Goal: Check status: Check status

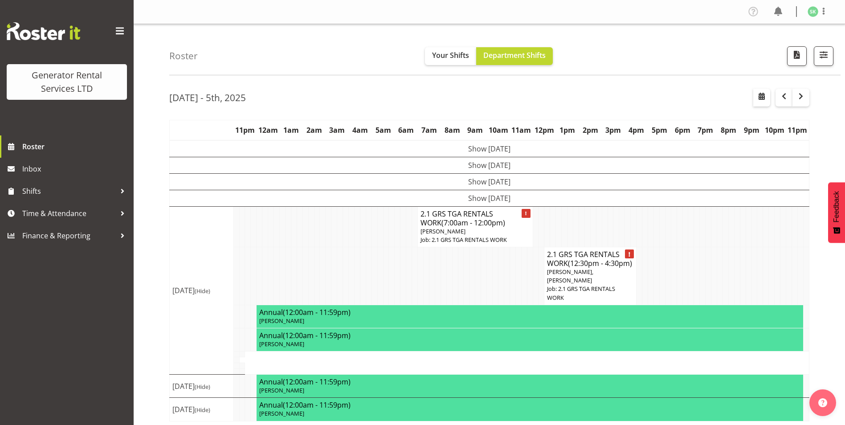
click at [473, 196] on td "Show [DATE]" at bounding box center [490, 198] width 640 height 16
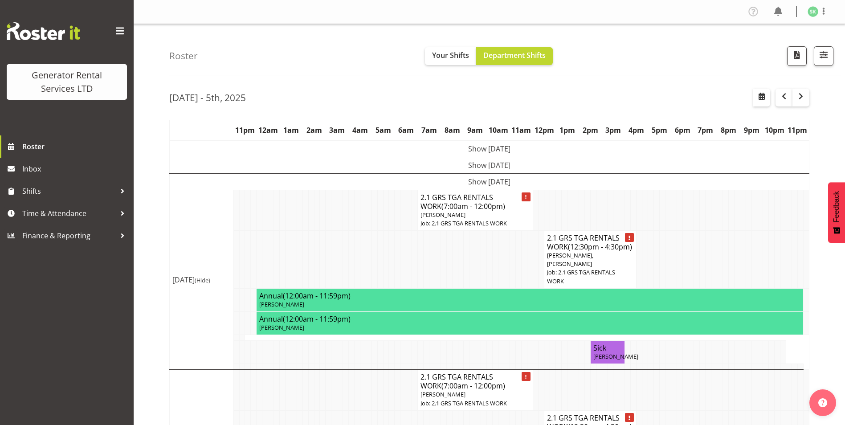
click at [472, 184] on td "Show [DATE]" at bounding box center [490, 181] width 640 height 16
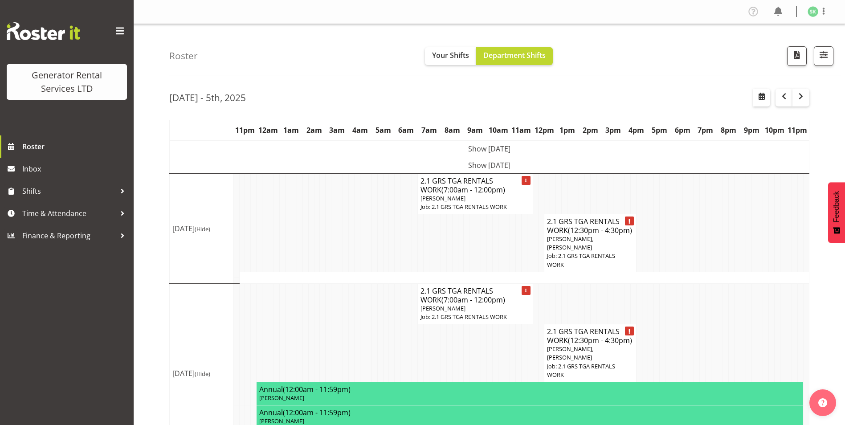
click at [472, 164] on td "Show [DATE]" at bounding box center [490, 165] width 640 height 16
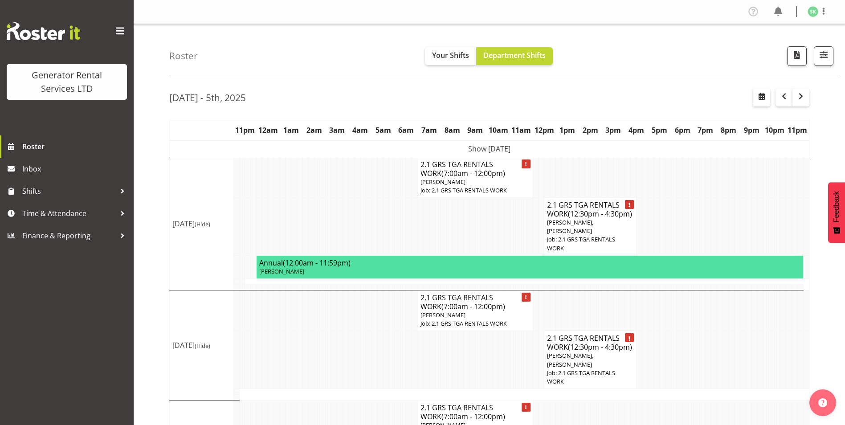
click at [469, 149] on td "Show [DATE]" at bounding box center [490, 148] width 640 height 17
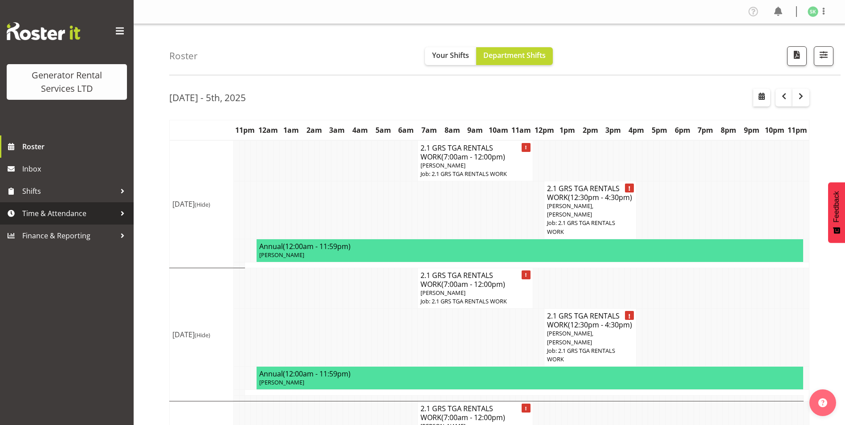
click at [52, 214] on span "Time & Attendance" at bounding box center [69, 213] width 94 height 13
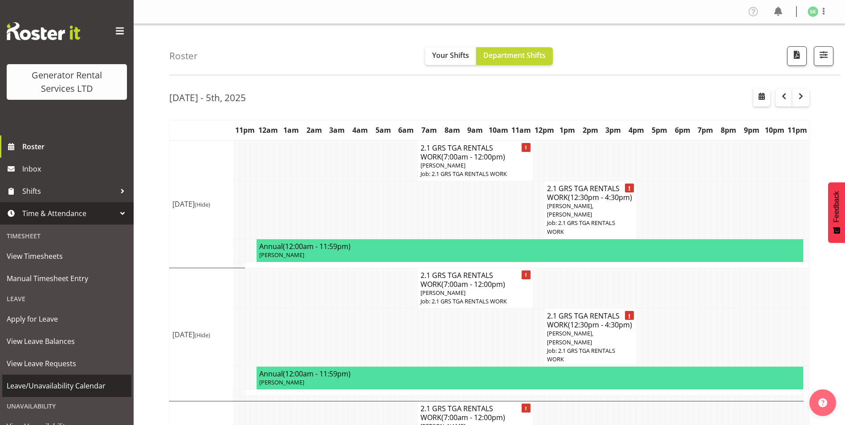
click at [69, 382] on span "Leave/Unavailability Calendar" at bounding box center [67, 385] width 120 height 13
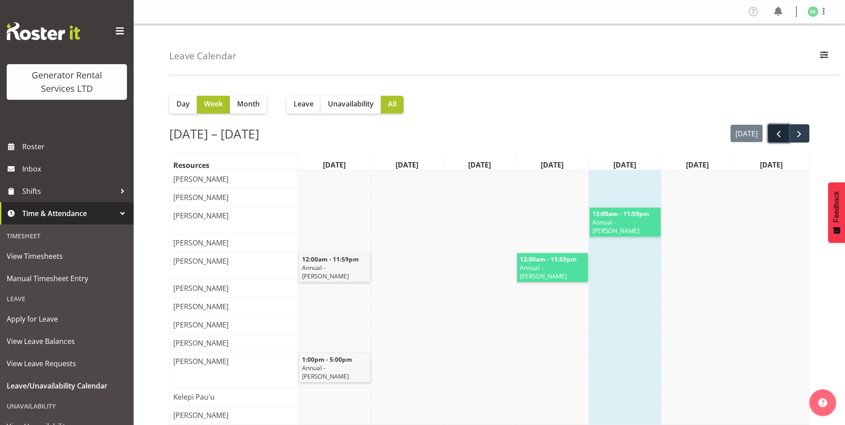
click at [781, 136] on span "prev" at bounding box center [778, 134] width 11 height 11
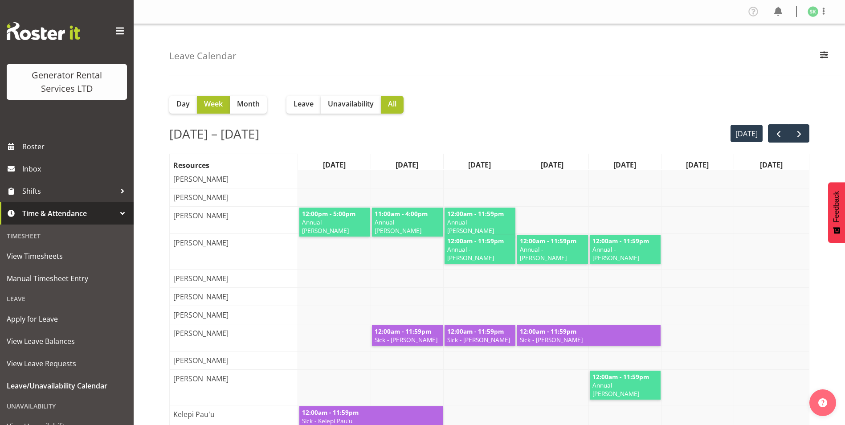
scroll to position [89, 0]
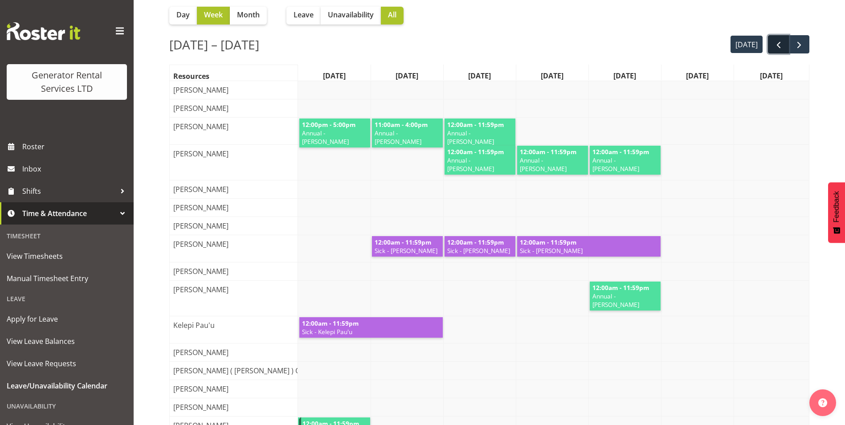
click at [774, 46] on span "prev" at bounding box center [778, 45] width 11 height 11
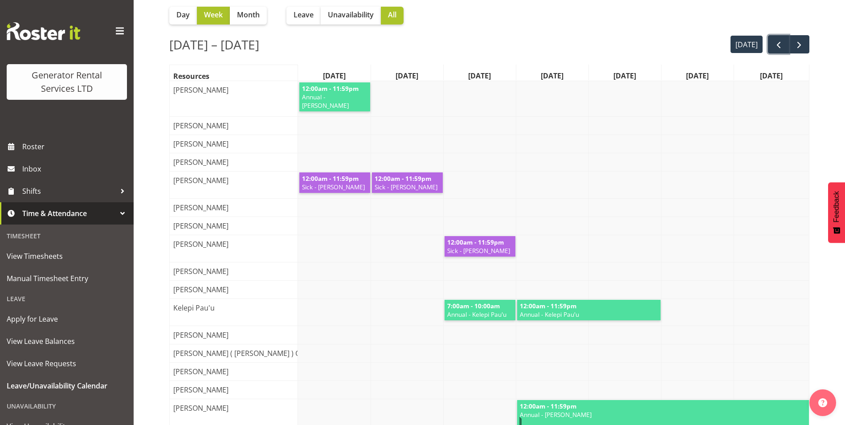
click at [774, 46] on span "prev" at bounding box center [778, 45] width 11 height 11
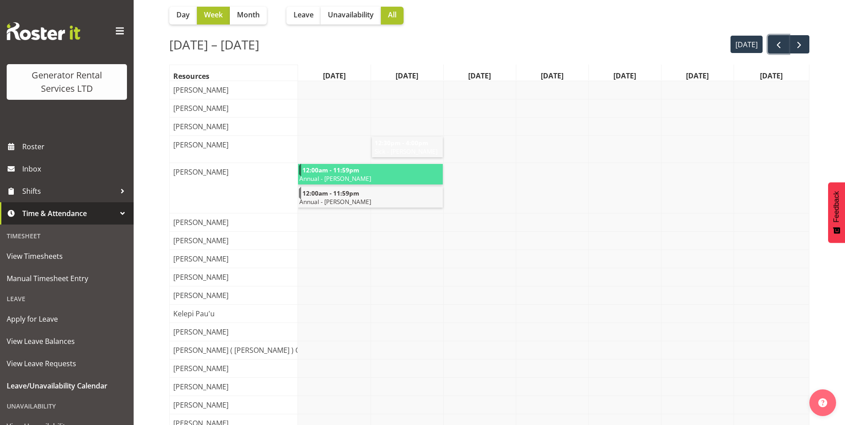
click at [774, 46] on span "prev" at bounding box center [778, 45] width 11 height 11
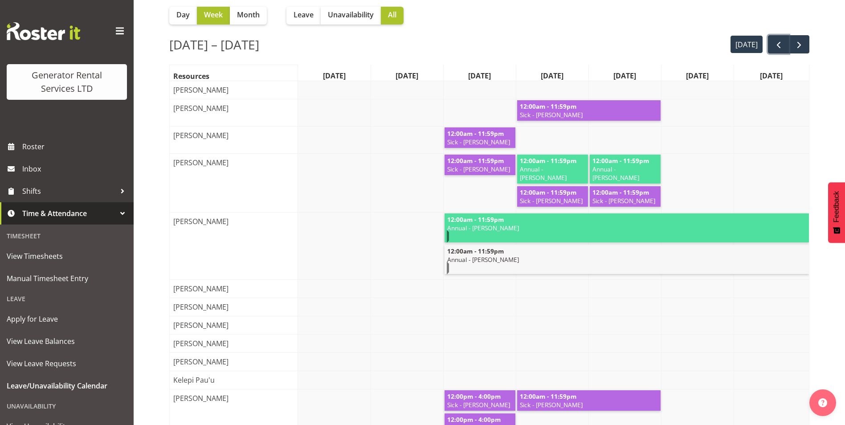
click at [774, 46] on span "prev" at bounding box center [778, 45] width 11 height 11
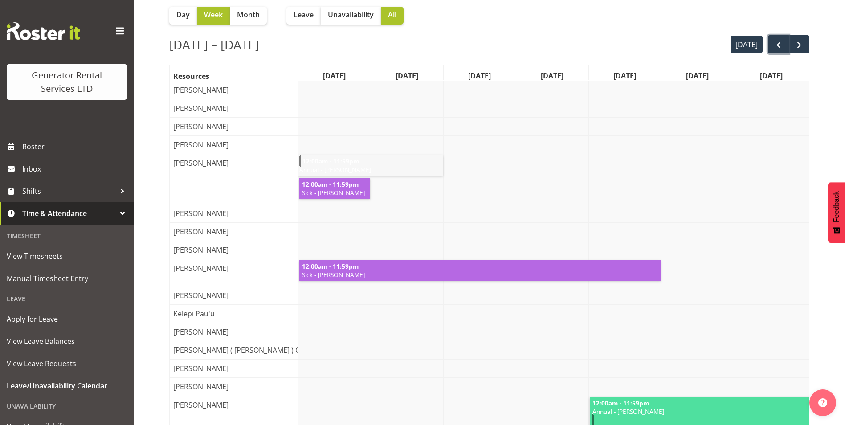
click at [774, 46] on span "prev" at bounding box center [778, 45] width 11 height 11
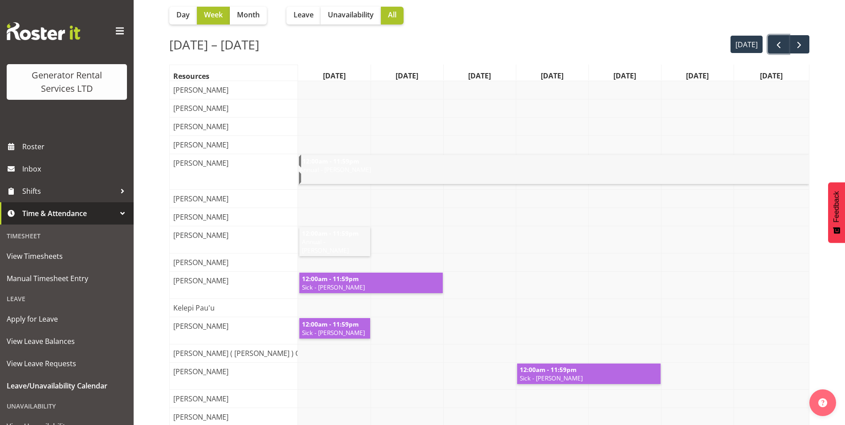
click at [774, 46] on span "prev" at bounding box center [778, 45] width 11 height 11
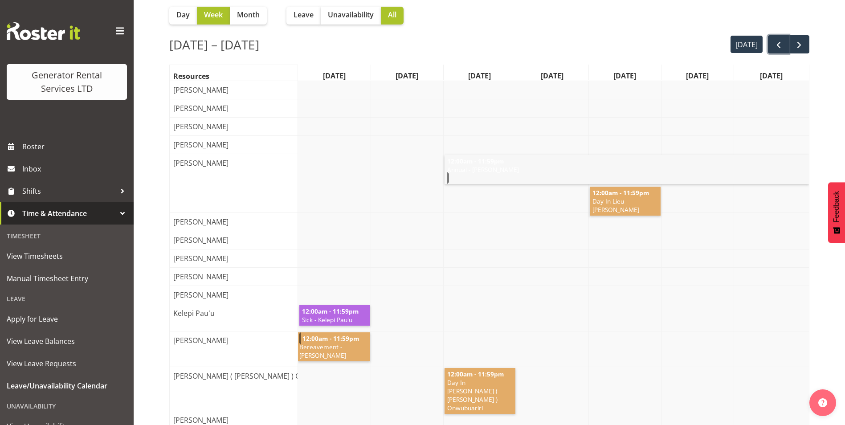
click at [774, 46] on span "prev" at bounding box center [778, 45] width 11 height 11
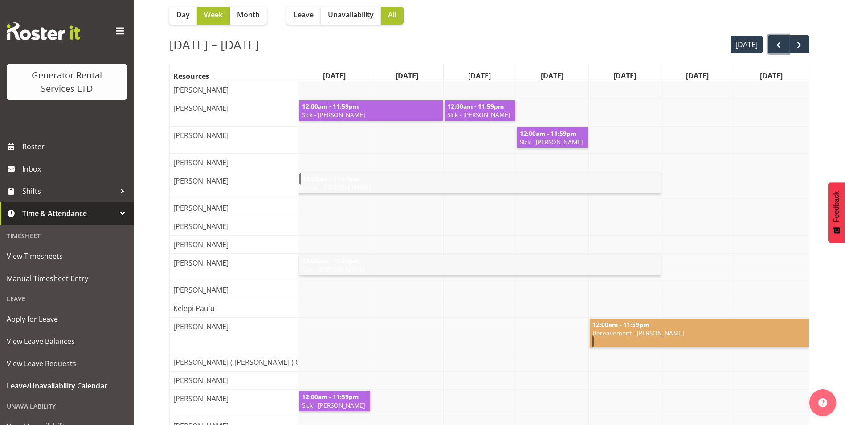
click at [774, 46] on span "prev" at bounding box center [778, 45] width 11 height 11
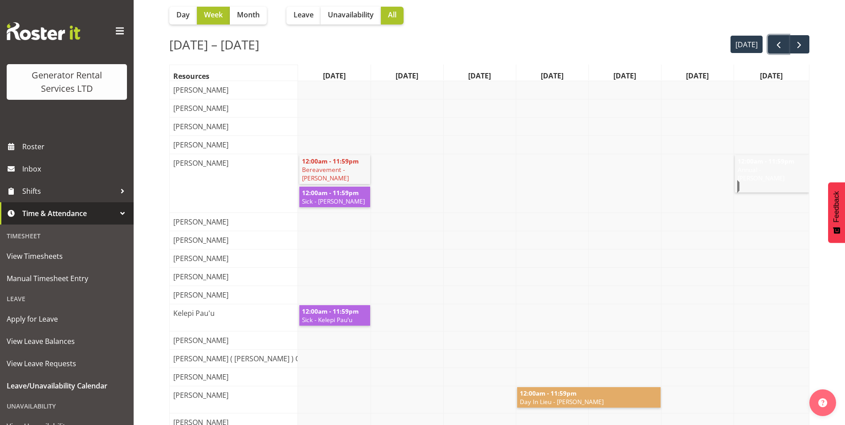
click at [774, 46] on span "prev" at bounding box center [778, 45] width 11 height 11
